Goal: Information Seeking & Learning: Learn about a topic

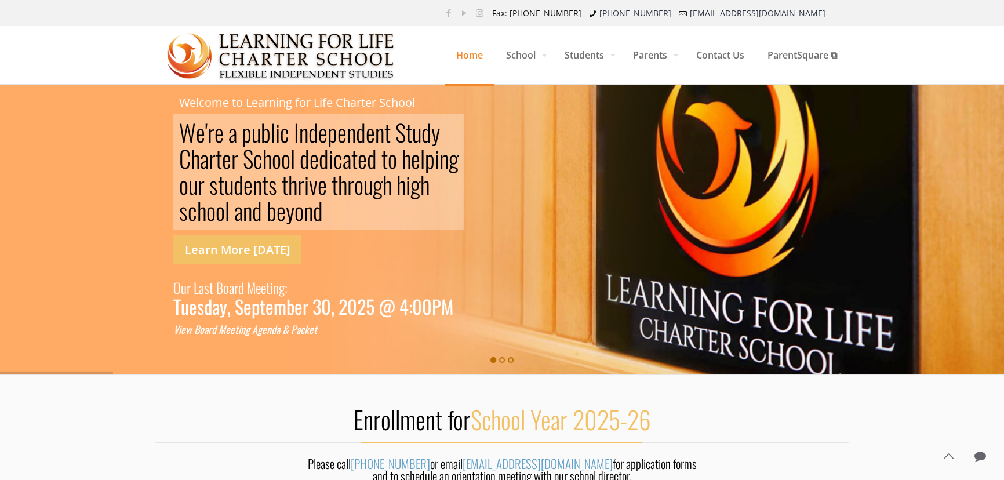
click at [471, 57] on span "Home" at bounding box center [470, 55] width 50 height 35
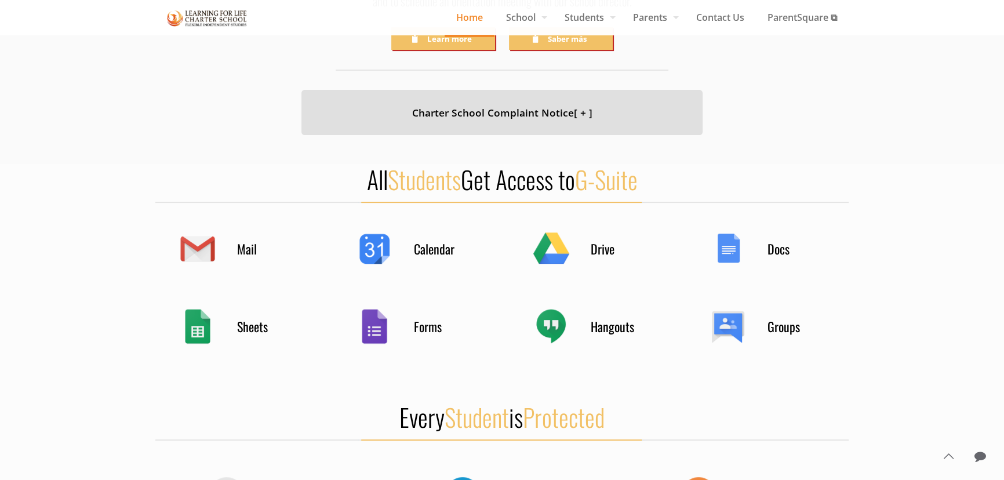
scroll to position [477, 0]
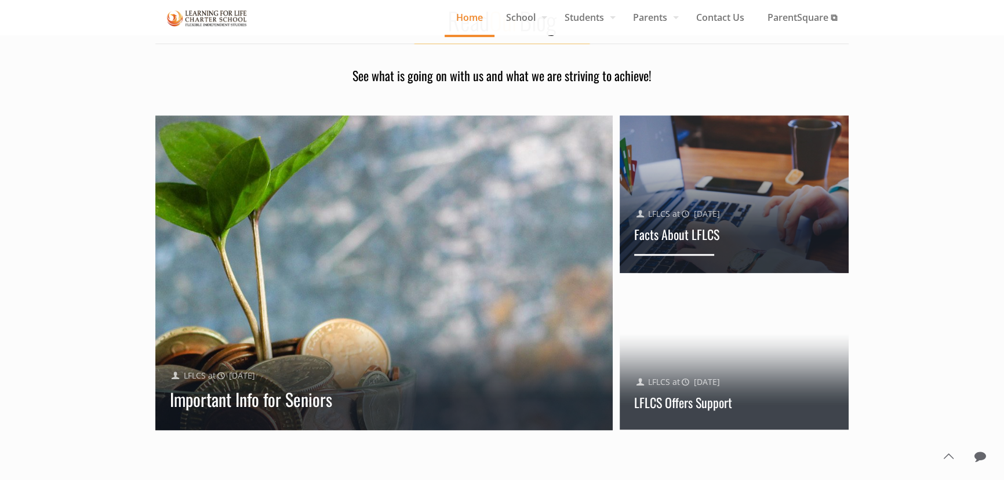
scroll to position [1033, 0]
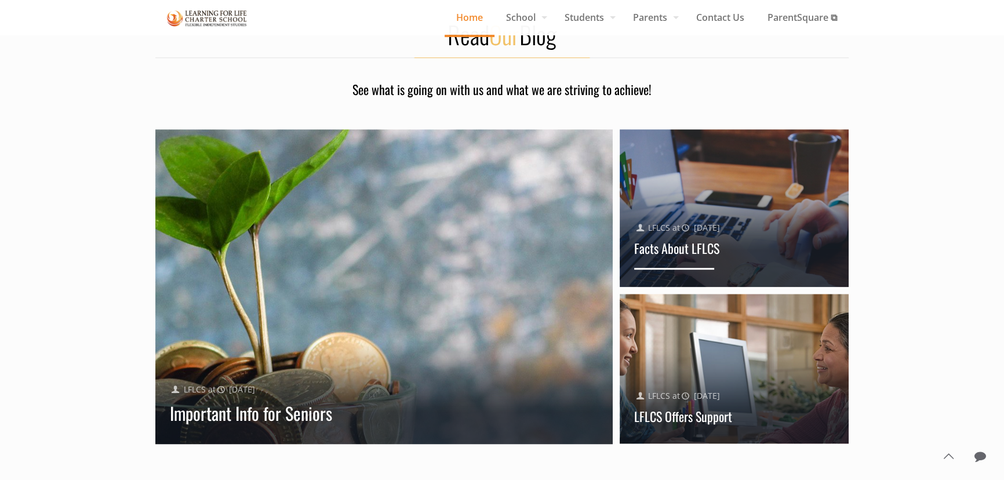
click at [673, 251] on link "Facts About LFLCS" at bounding box center [676, 248] width 85 height 19
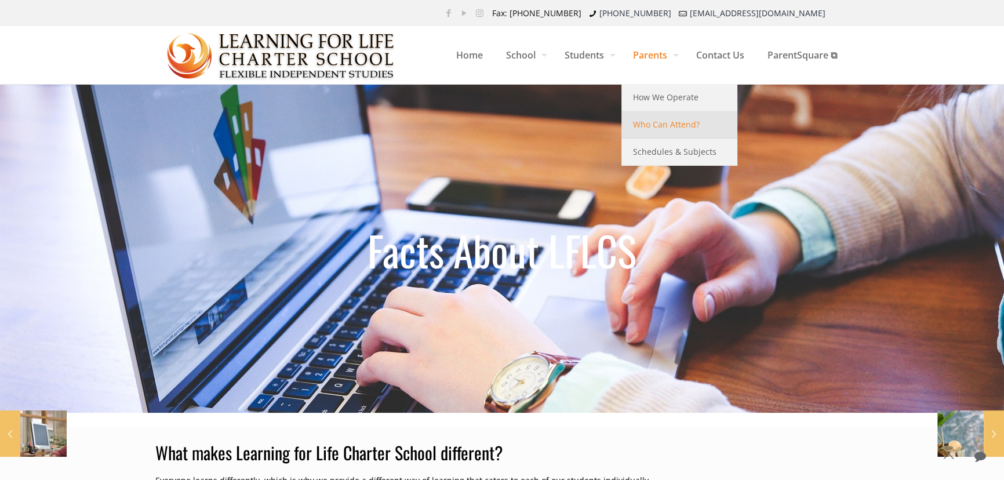
click at [635, 122] on span "Who Can Attend?" at bounding box center [666, 124] width 67 height 15
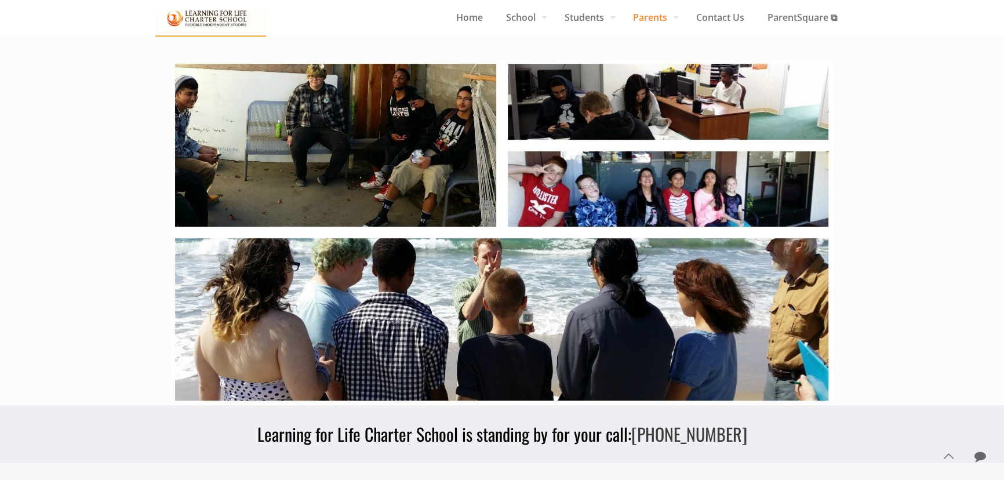
scroll to position [685, 0]
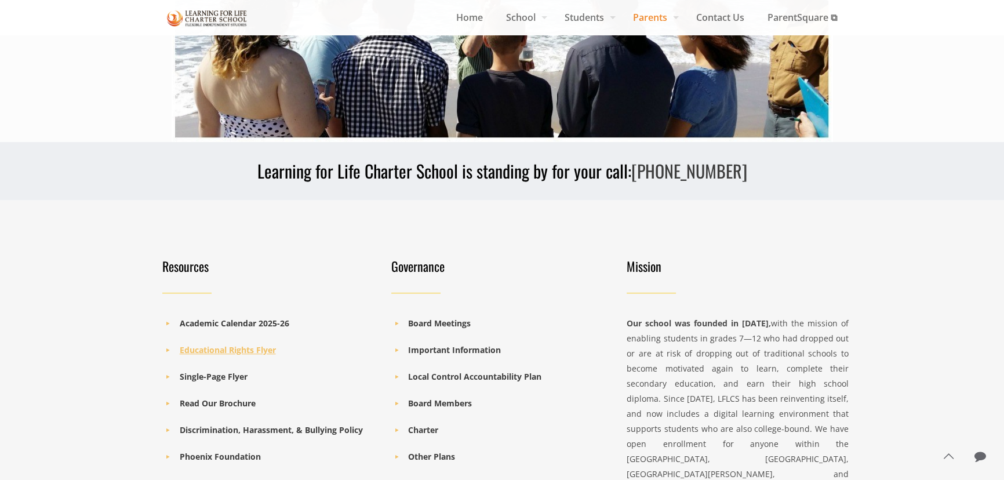
click at [228, 350] on b "Educational Rights Flyer" at bounding box center [228, 349] width 96 height 11
click at [199, 322] on b "Academic Calendar 2025-26" at bounding box center [235, 323] width 110 height 11
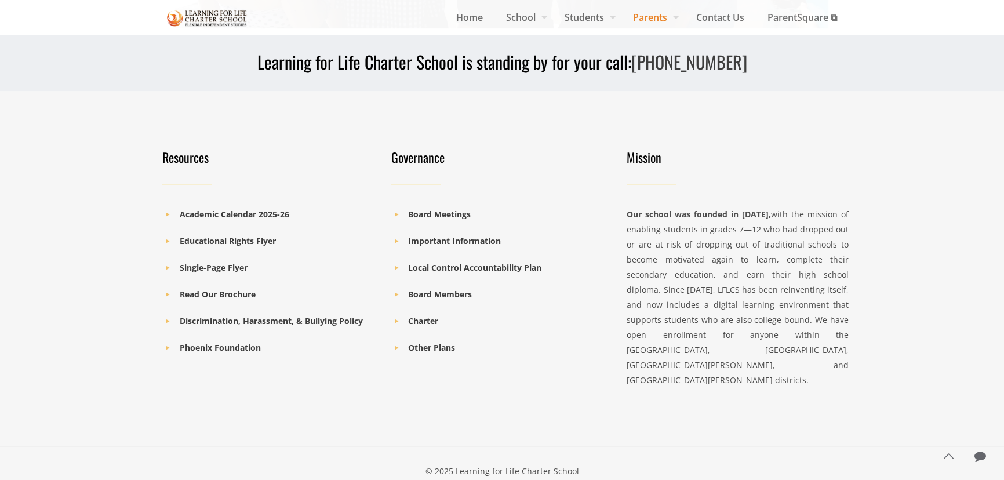
scroll to position [817, 0]
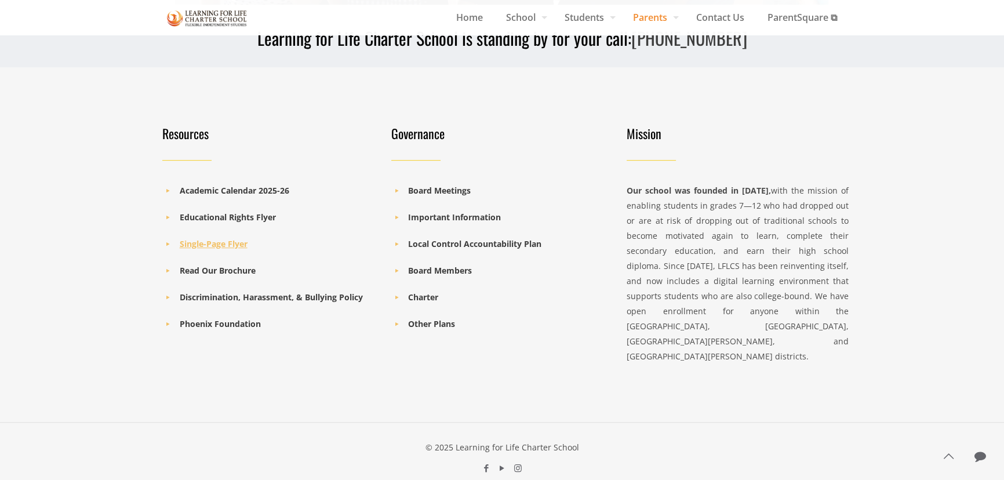
click at [209, 244] on b "Single-Page Flyer" at bounding box center [214, 243] width 68 height 11
click at [231, 272] on b "Read Our Brochure" at bounding box center [218, 270] width 76 height 11
